Goal: Find contact information: Find contact information

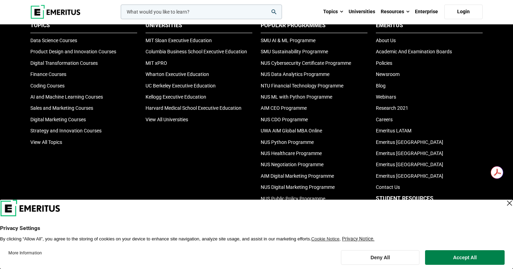
scroll to position [2472, 0]
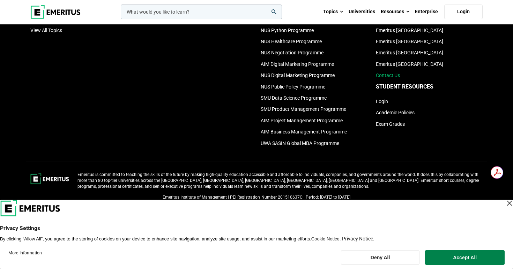
click at [394, 75] on link "Contact Us" at bounding box center [388, 76] width 24 height 6
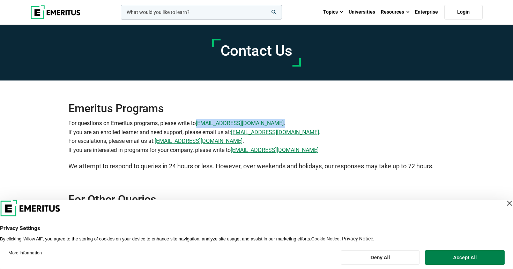
drag, startPoint x: 248, startPoint y: 123, endPoint x: 199, endPoint y: 124, distance: 48.9
click at [199, 124] on p "For questions on Emeritus programs, please write to [EMAIL_ADDRESS][DOMAIN_NAME…" at bounding box center [256, 137] width 377 height 36
copy p "[EMAIL_ADDRESS][DOMAIN_NAME] ."
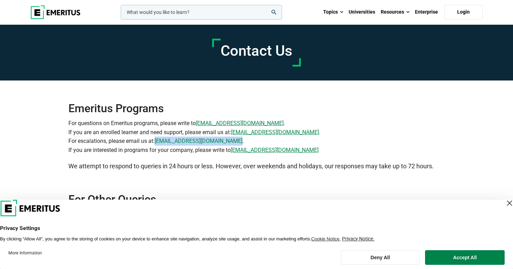
drag, startPoint x: 234, startPoint y: 141, endPoint x: 156, endPoint y: 139, distance: 78.2
click at [156, 139] on p "For questions on Emeritus programs, please write to [EMAIL_ADDRESS][DOMAIN_NAME…" at bounding box center [256, 137] width 377 height 36
copy link "[EMAIL_ADDRESS][DOMAIN_NAME]"
